Goal: Task Accomplishment & Management: Use online tool/utility

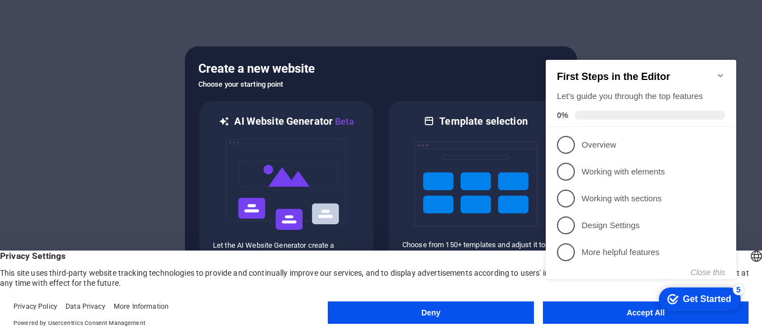
click at [718, 72] on icon "Minimize checklist" at bounding box center [720, 75] width 9 height 9
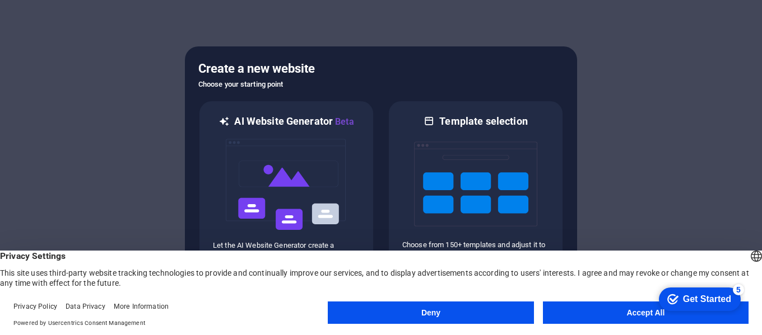
click at [639, 315] on button "Accept All" at bounding box center [646, 313] width 206 height 22
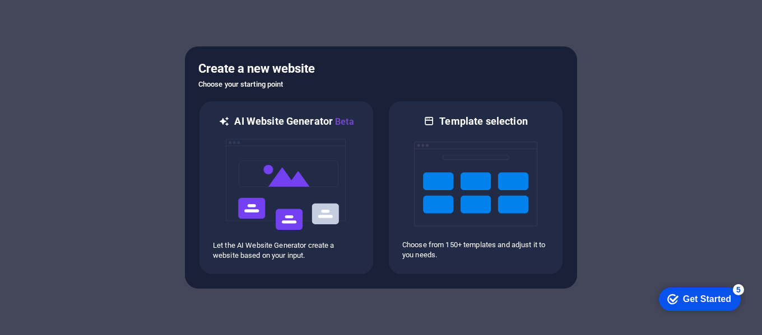
click at [692, 297] on div "Get Started" at bounding box center [707, 300] width 48 height 10
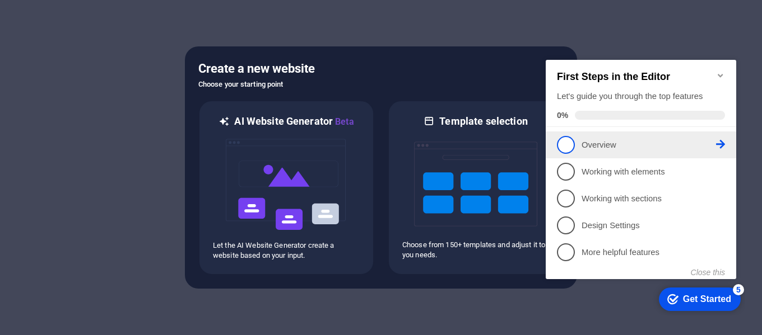
click at [572, 146] on span "1" at bounding box center [566, 145] width 18 height 18
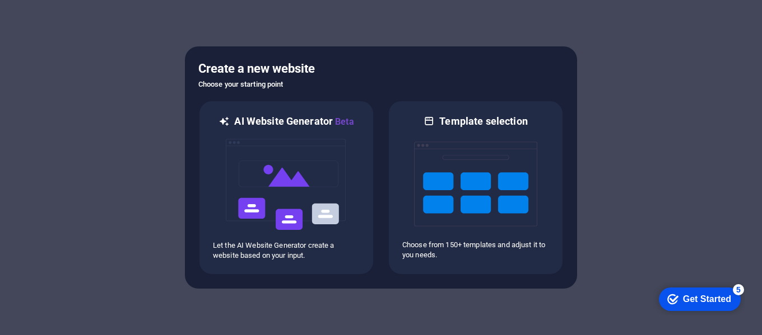
click at [704, 303] on div "Get Started" at bounding box center [707, 300] width 48 height 10
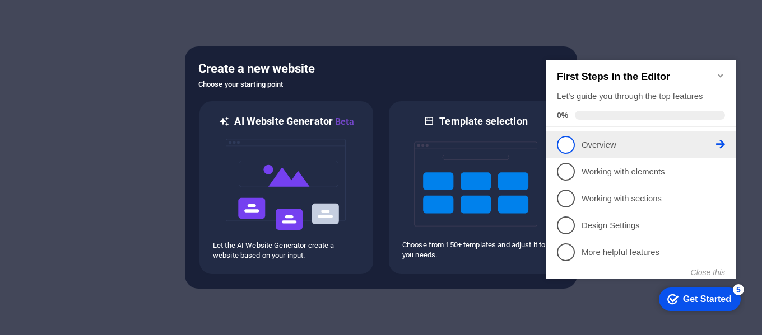
click at [562, 147] on span "1" at bounding box center [566, 145] width 18 height 18
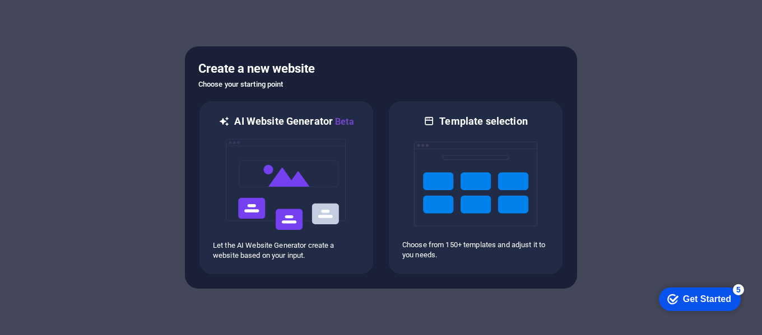
click at [690, 299] on div "Get Started" at bounding box center [707, 300] width 48 height 10
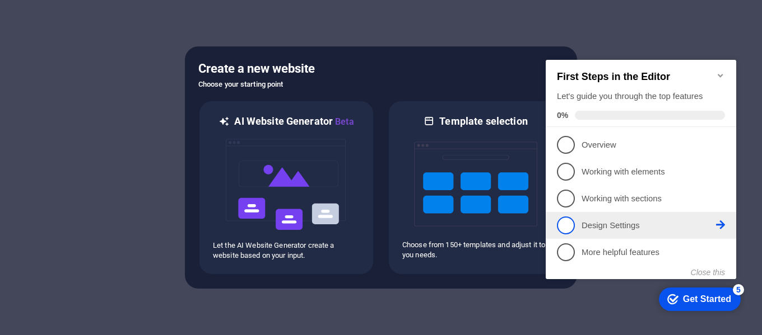
click at [566, 227] on span "4" at bounding box center [566, 226] width 18 height 18
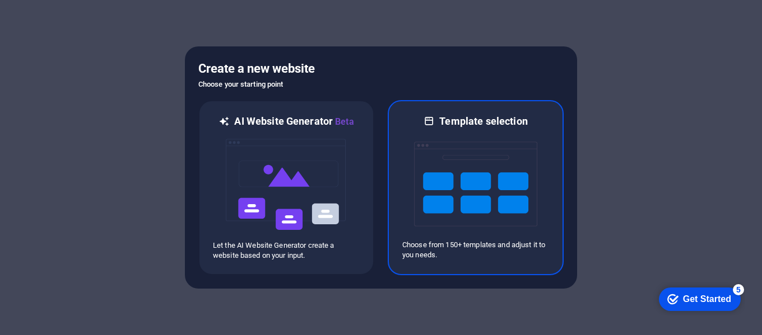
click at [475, 155] on img at bounding box center [475, 184] width 123 height 112
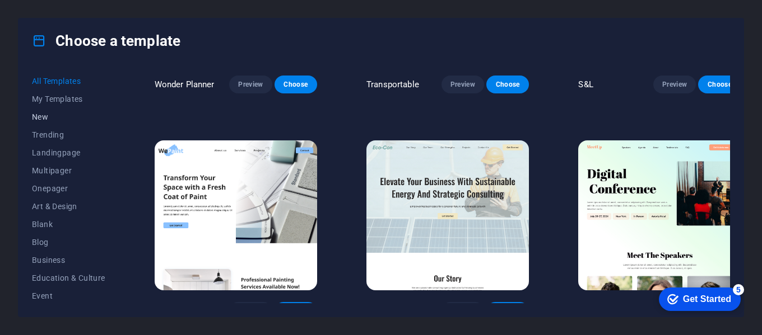
click at [48, 118] on span "New" at bounding box center [68, 117] width 73 height 9
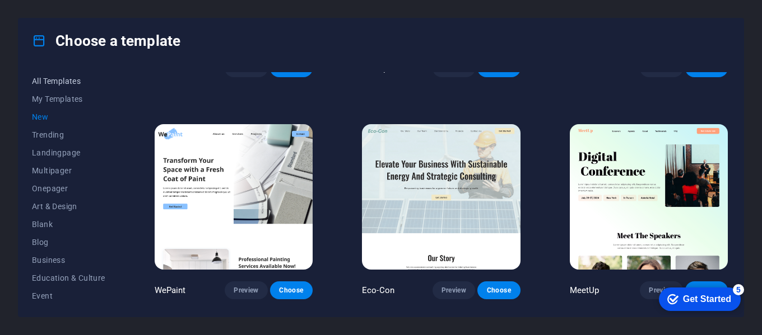
click at [68, 83] on span "All Templates" at bounding box center [68, 81] width 73 height 9
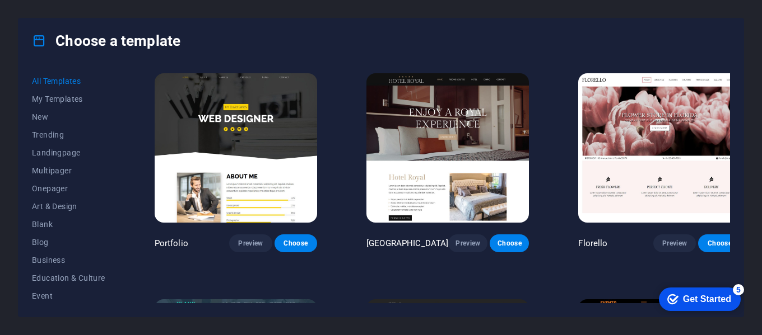
scroll to position [9128, 0]
